Goal: Task Accomplishment & Management: Manage account settings

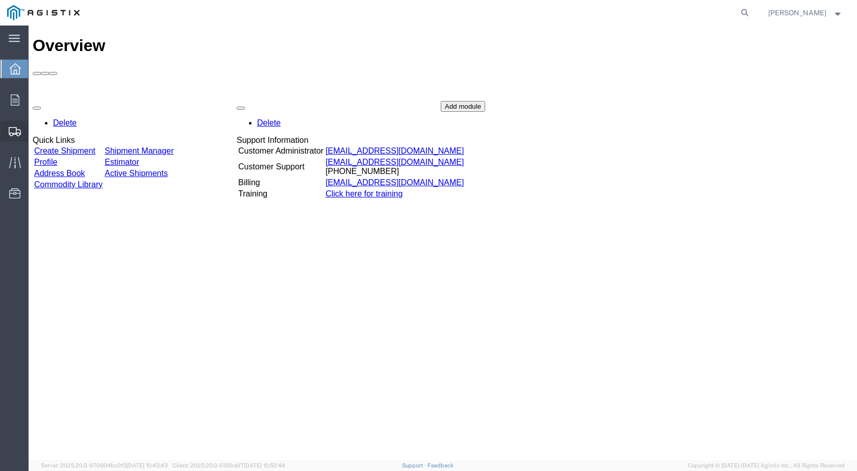
click at [35, 131] on span "Shipments" at bounding box center [31, 131] width 7 height 20
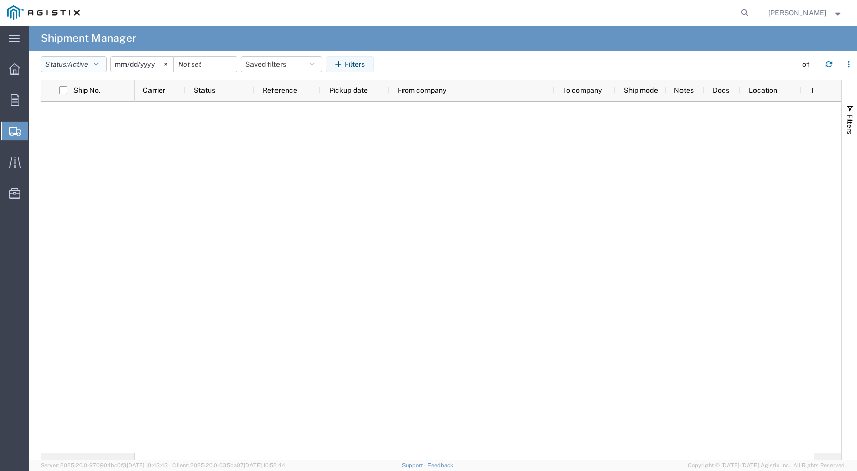
click at [87, 65] on span "Active" at bounding box center [78, 64] width 20 height 8
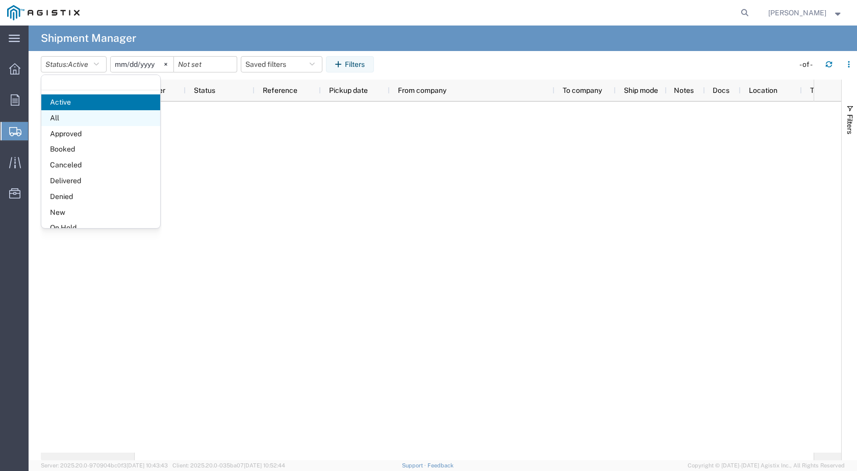
click at [64, 119] on span "All" at bounding box center [100, 118] width 119 height 16
